Goal: Find specific fact

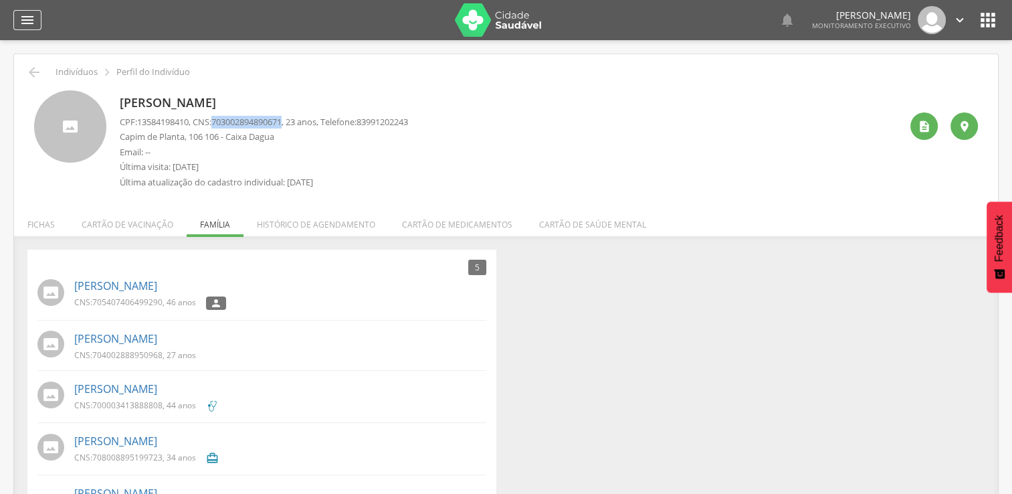
click at [31, 20] on icon "" at bounding box center [27, 20] width 16 height 16
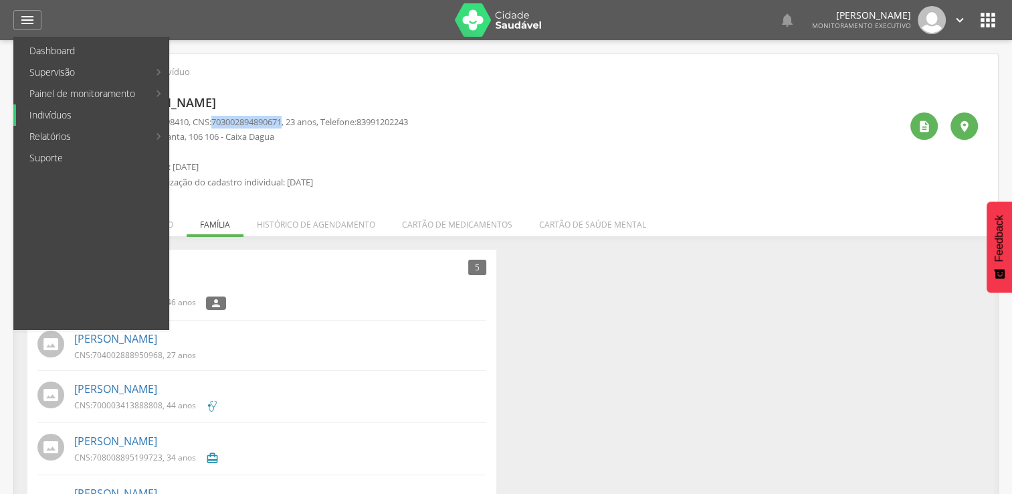
click at [158, 117] on link "Indivíduos" at bounding box center [92, 114] width 153 height 21
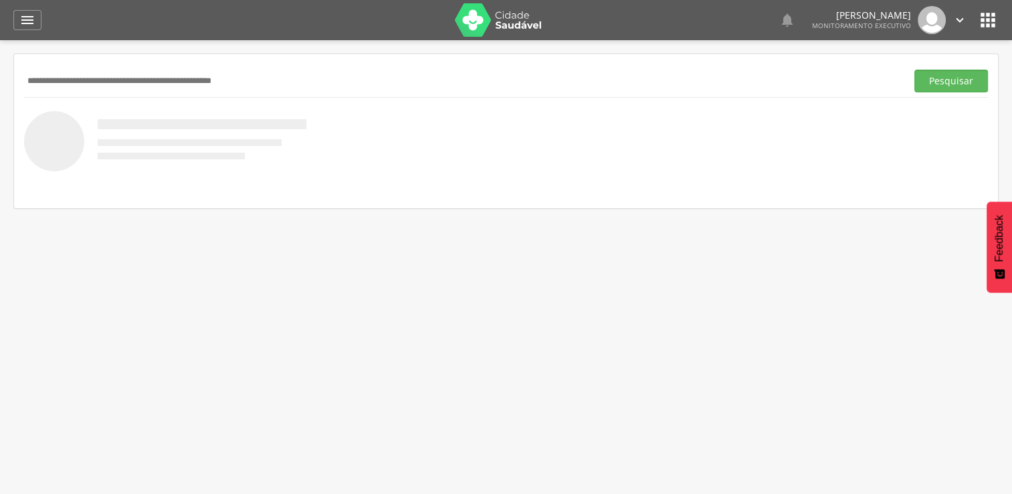
click at [145, 80] on input "text" at bounding box center [462, 81] width 877 height 23
type input "**********"
click at [915, 70] on button "Pesquisar" at bounding box center [952, 81] width 74 height 23
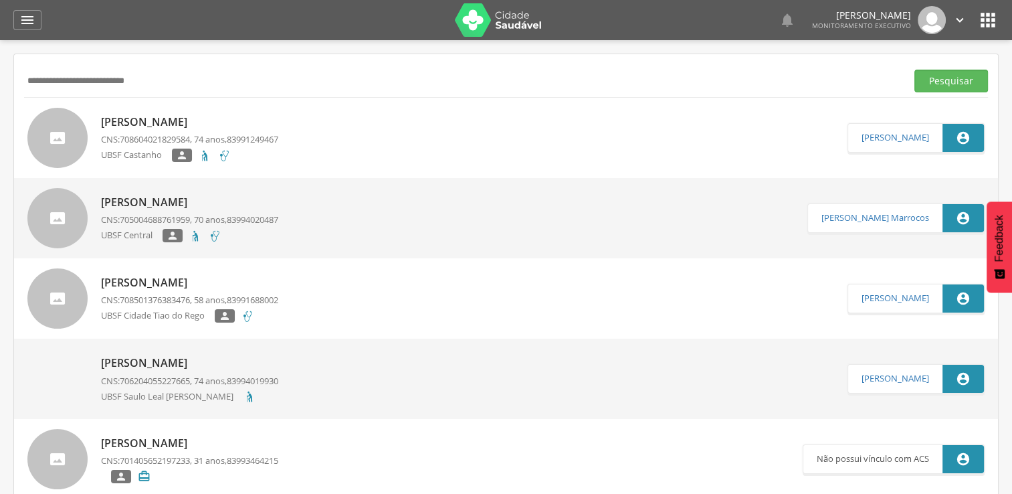
click at [260, 147] on div "[PERSON_NAME] CNS: 708604021829584 , 74 anos, 83991249467 UBSF Castanho " at bounding box center [189, 138] width 177 height 56
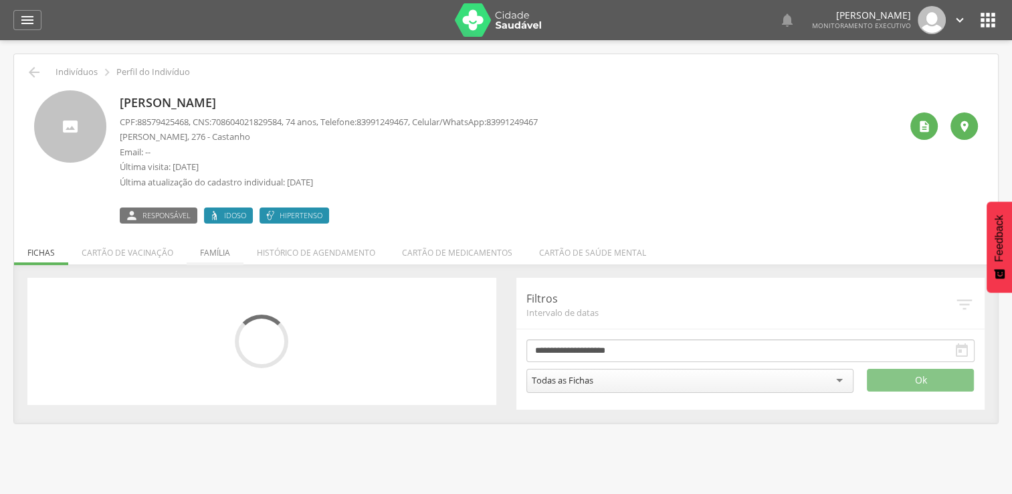
click at [212, 194] on div " Indivíduos  Perfil do Indivíduo [PERSON_NAME] CPF: 88579425468 , CNS: [PHONE…" at bounding box center [506, 238] width 984 height 369
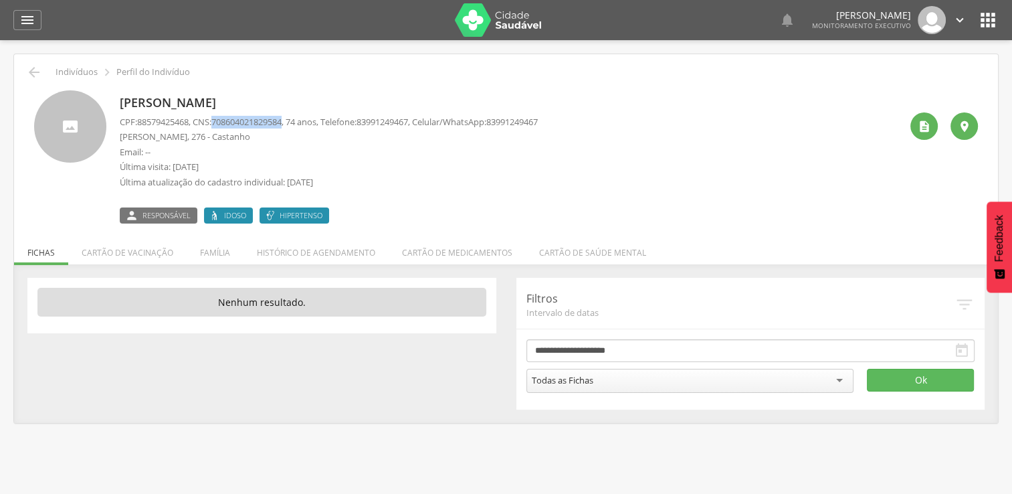
drag, startPoint x: 220, startPoint y: 121, endPoint x: 294, endPoint y: 122, distance: 73.6
click at [282, 122] on span "708604021829584" at bounding box center [246, 122] width 70 height 12
copy span "708604021829584"
